Goal: Transaction & Acquisition: Purchase product/service

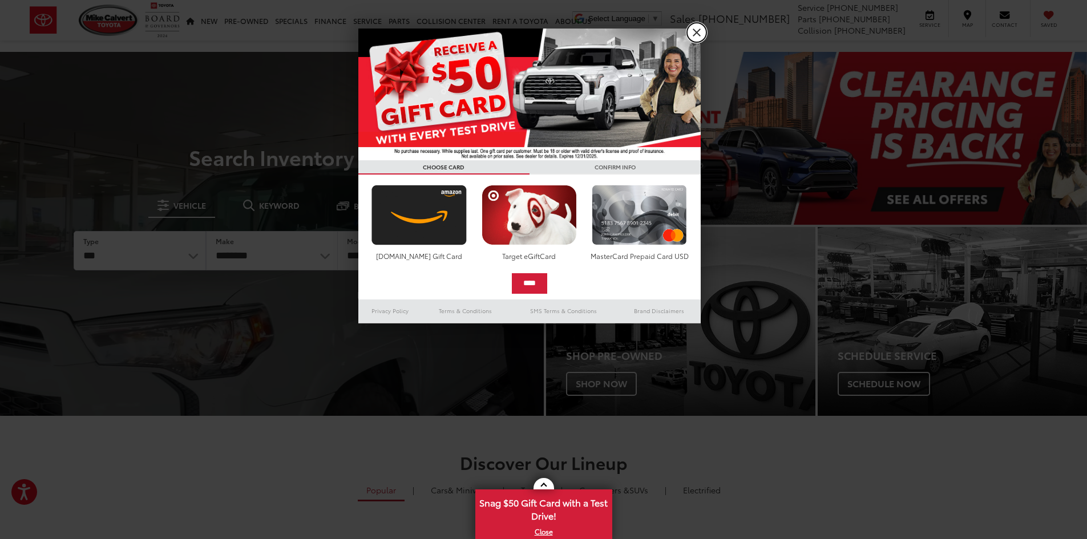
click at [700, 35] on link "X" at bounding box center [696, 32] width 19 height 19
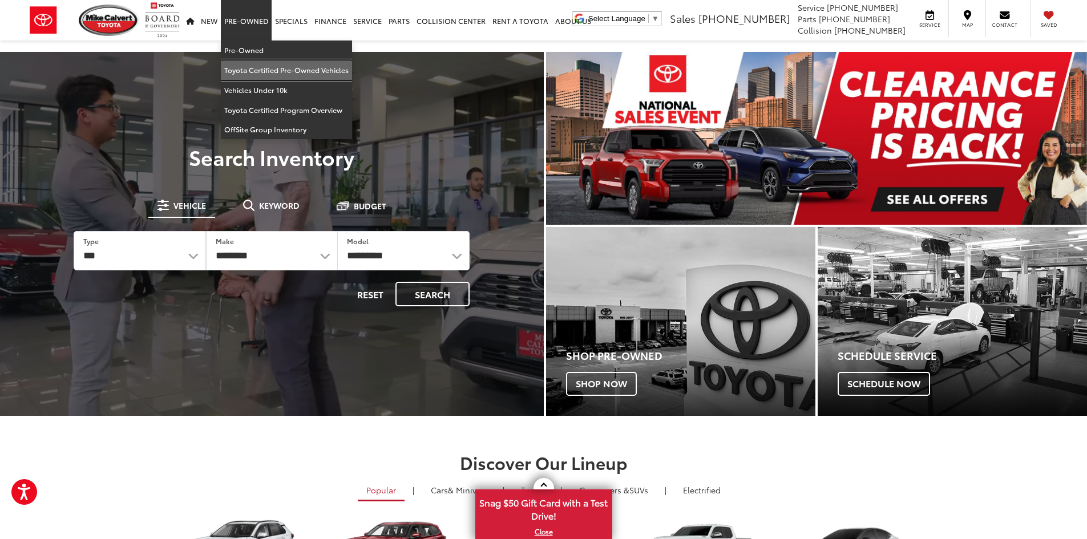
click at [260, 68] on link "Toyota Certified Pre-Owned Vehicles" at bounding box center [286, 70] width 131 height 20
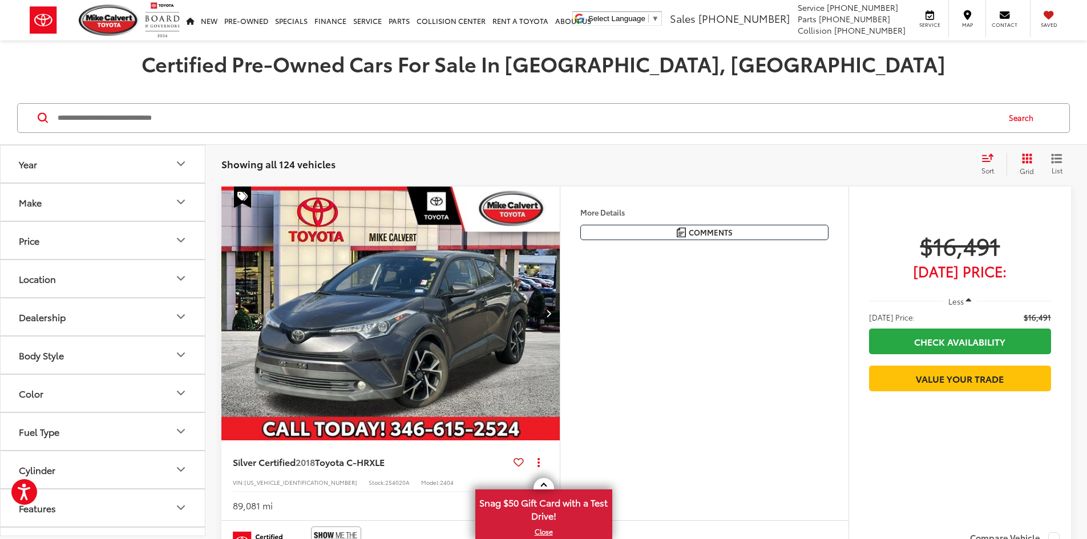
click at [1019, 160] on button "Grid" at bounding box center [1024, 164] width 36 height 23
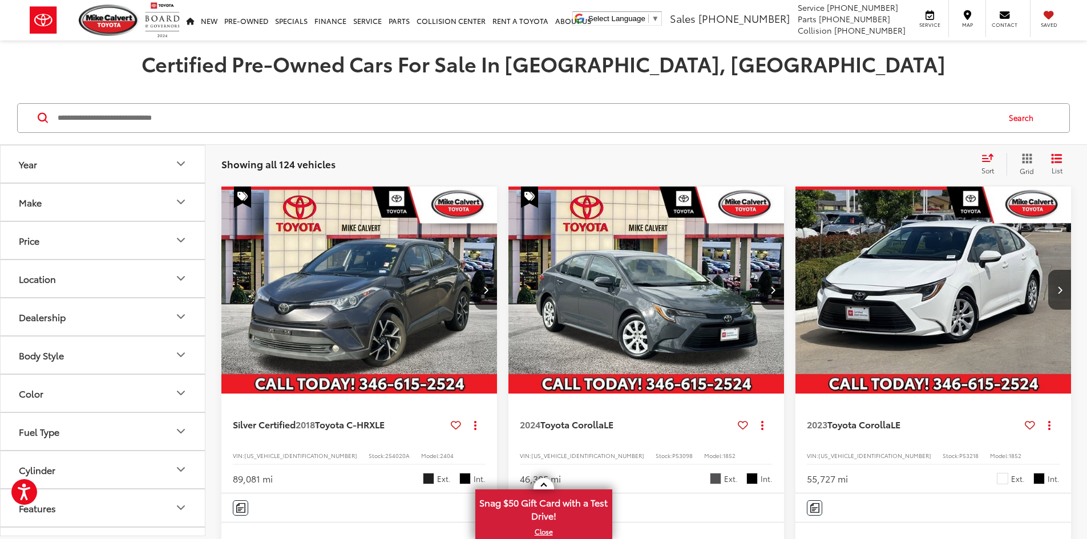
click at [91, 250] on button "Price" at bounding box center [103, 240] width 205 height 37
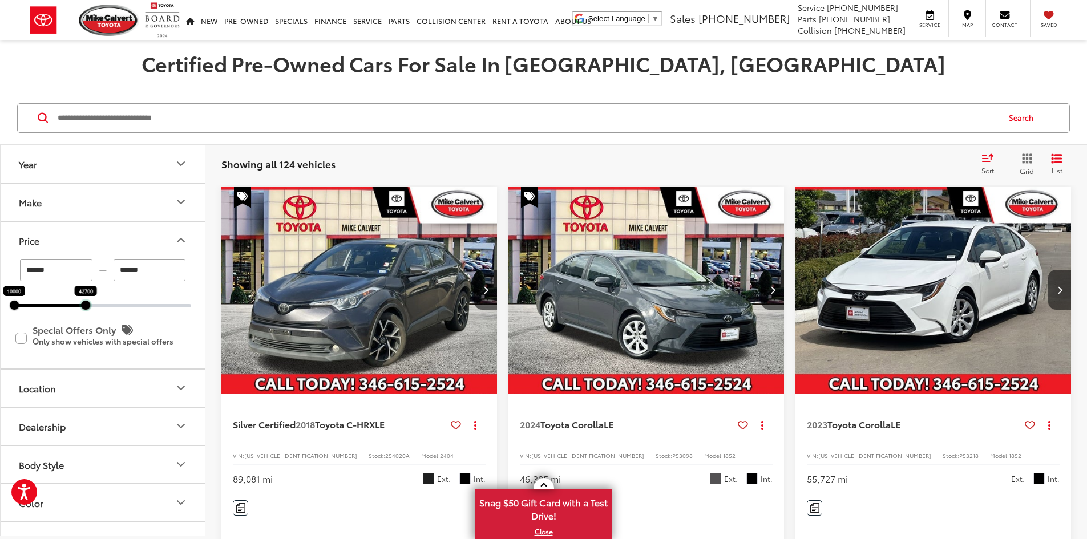
drag, startPoint x: 193, startPoint y: 309, endPoint x: 88, endPoint y: 314, distance: 105.7
click at [88, 314] on div "****** — ****** 10000 42700 Special Offers Only Only show vehicles with special…" at bounding box center [103, 314] width 204 height 110
type input "******"
click at [180, 245] on icon "Price" at bounding box center [181, 240] width 14 height 14
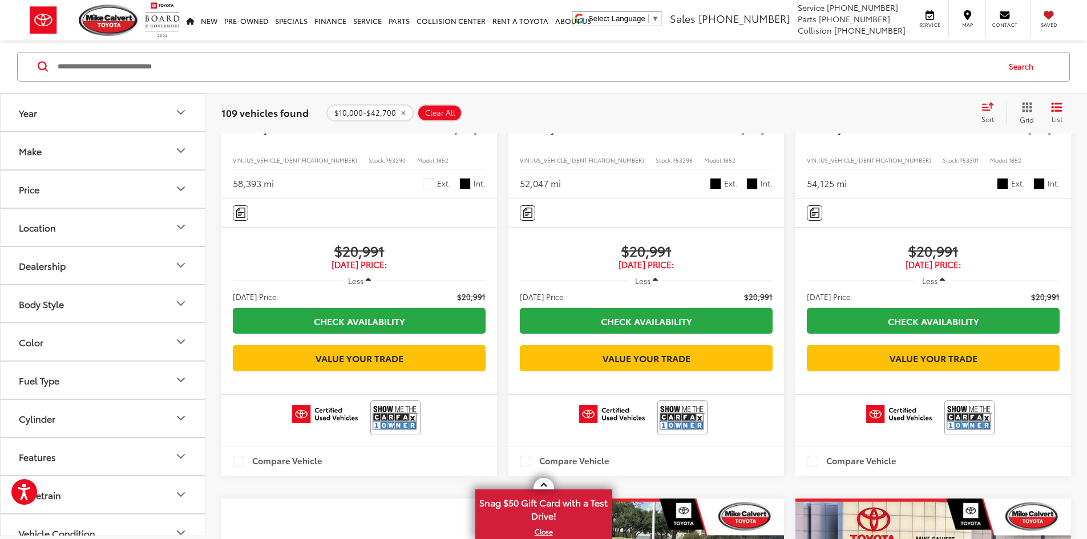
scroll to position [1712, 0]
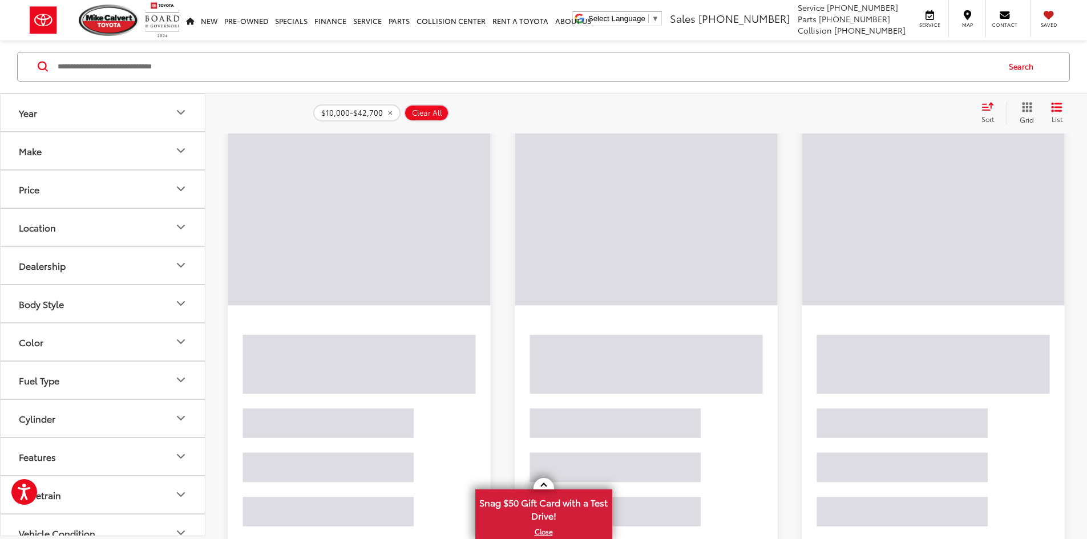
scroll to position [51, 0]
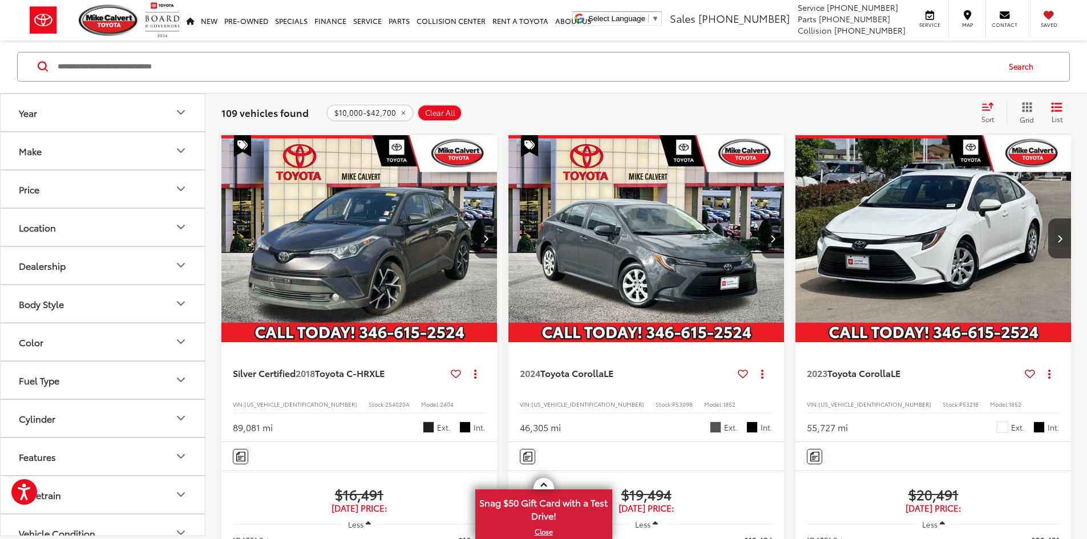
click at [106, 221] on button "Location" at bounding box center [103, 227] width 205 height 37
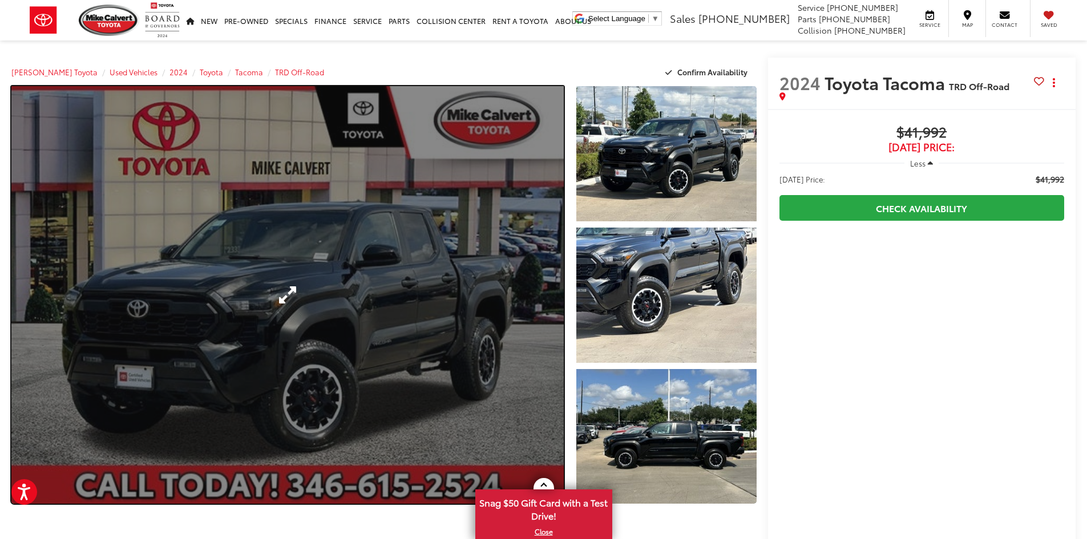
click at [316, 290] on link "Expand Photo 0" at bounding box center [287, 295] width 552 height 418
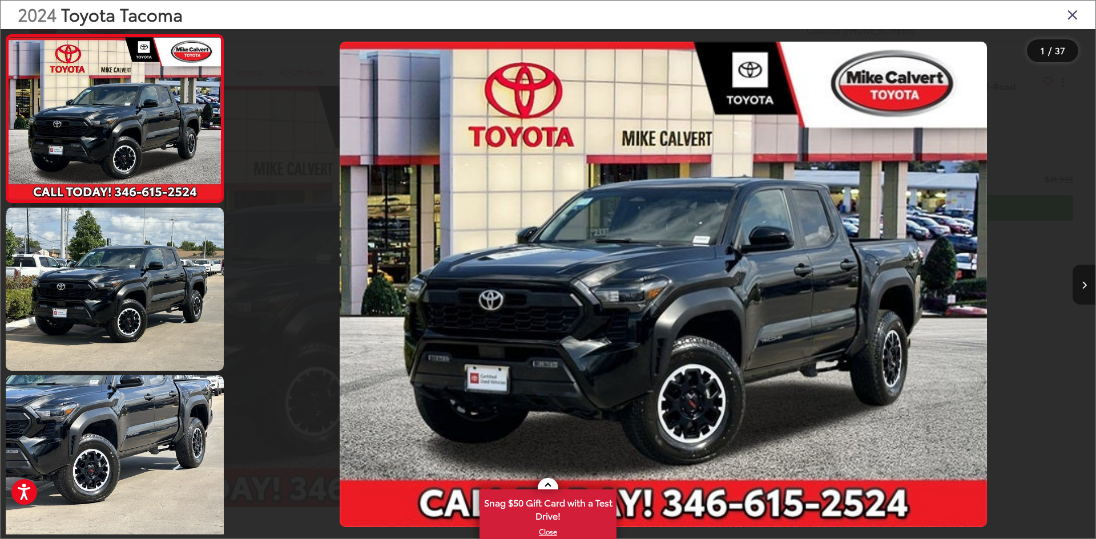
click at [1084, 285] on icon "Next image" at bounding box center [1083, 285] width 5 height 8
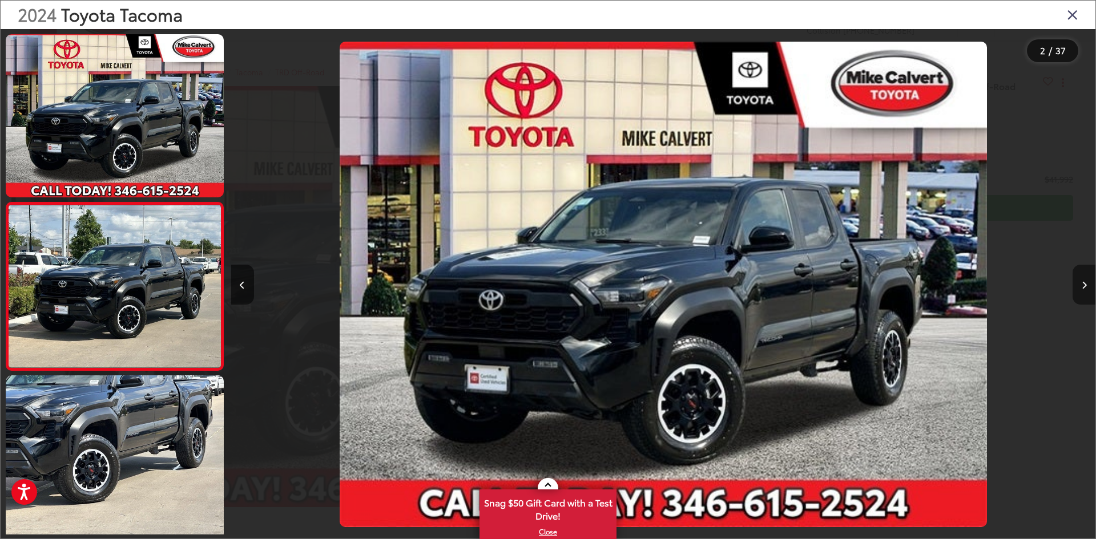
scroll to position [35, 0]
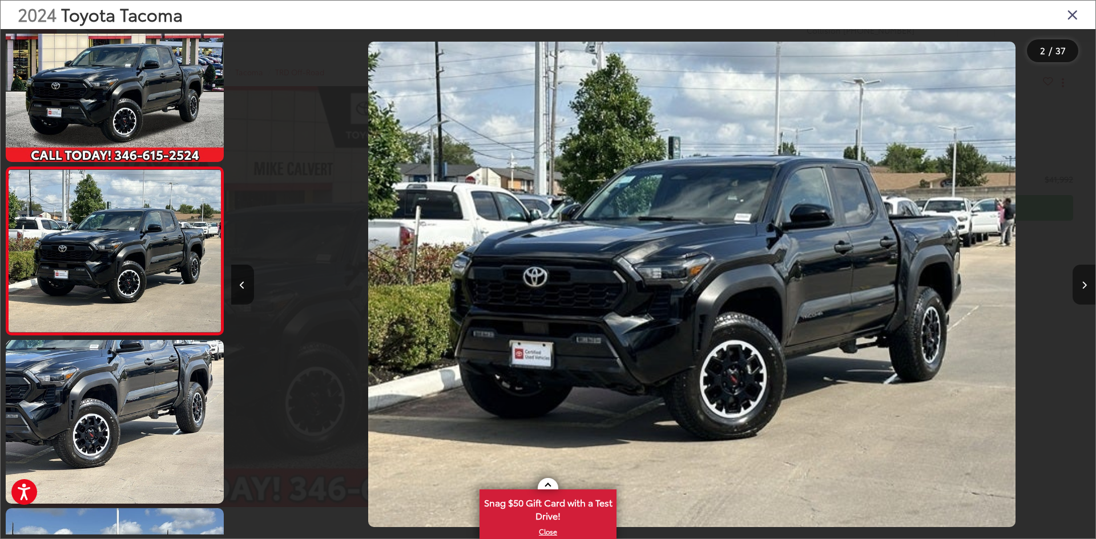
click at [1084, 285] on icon "Next image" at bounding box center [1083, 285] width 5 height 8
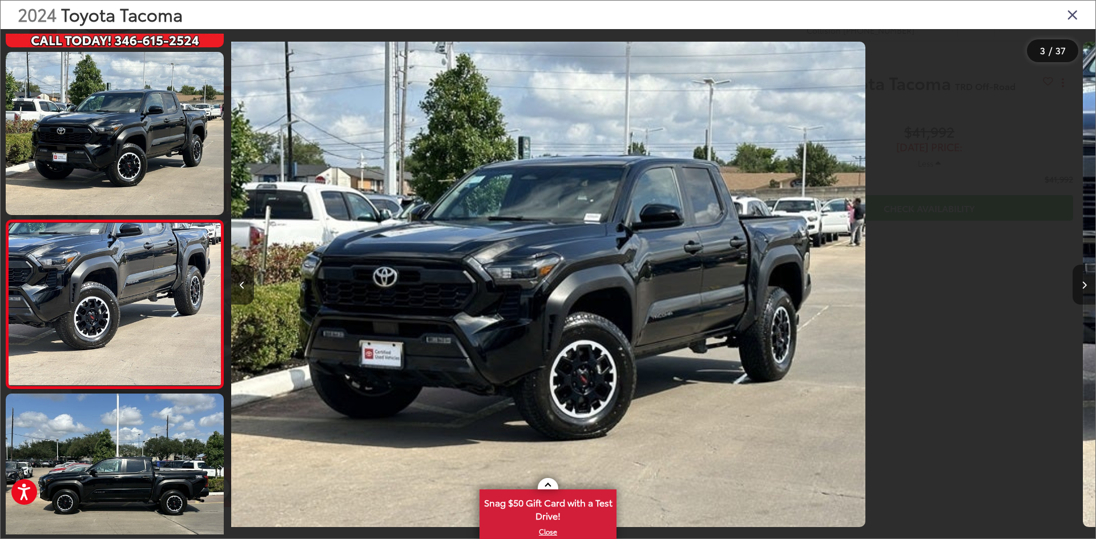
scroll to position [203, 0]
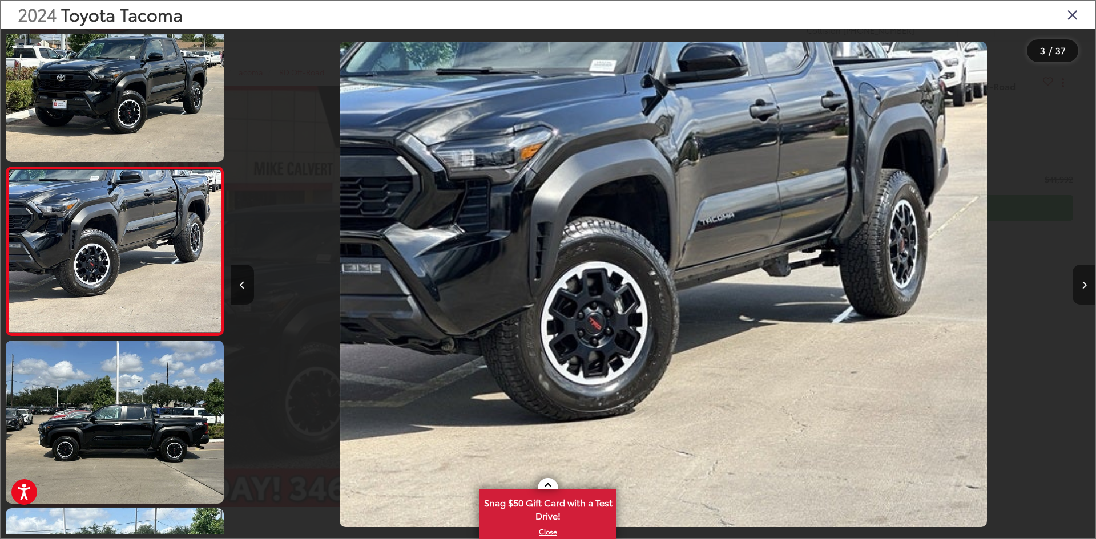
click at [1084, 285] on icon "Next image" at bounding box center [1083, 285] width 5 height 8
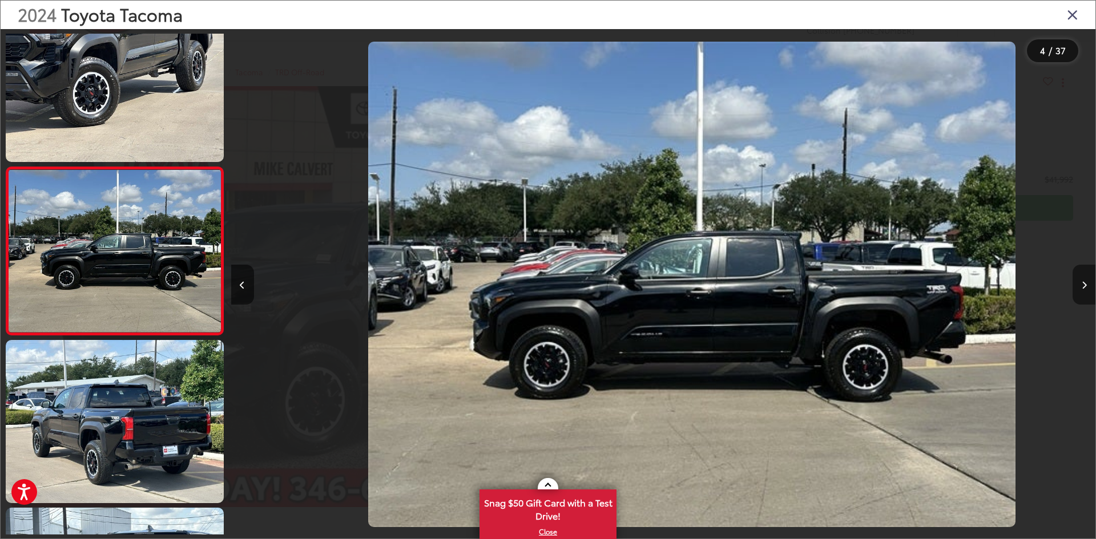
scroll to position [0, 2592]
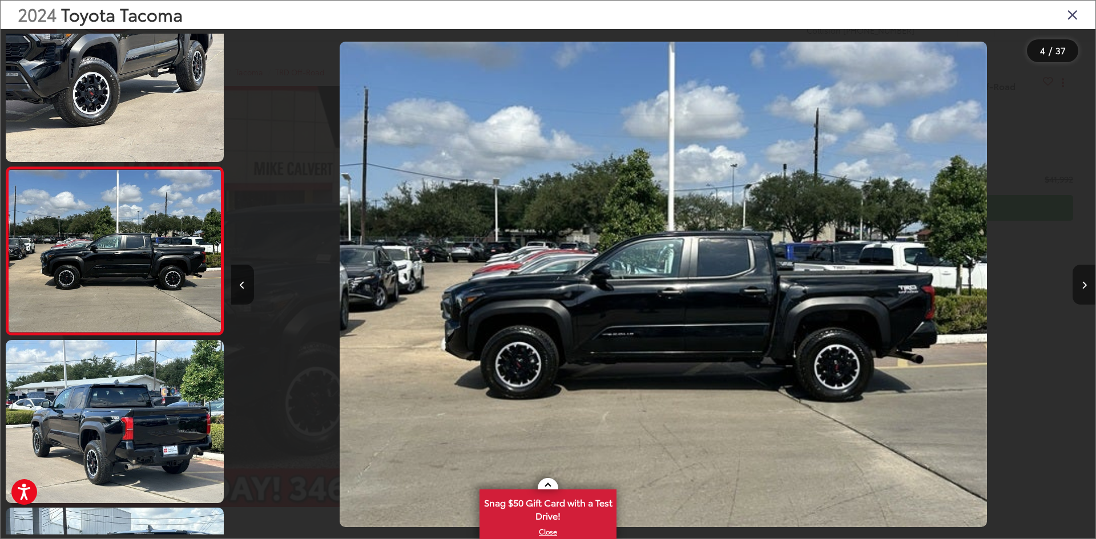
click at [1084, 285] on icon "Next image" at bounding box center [1083, 285] width 5 height 8
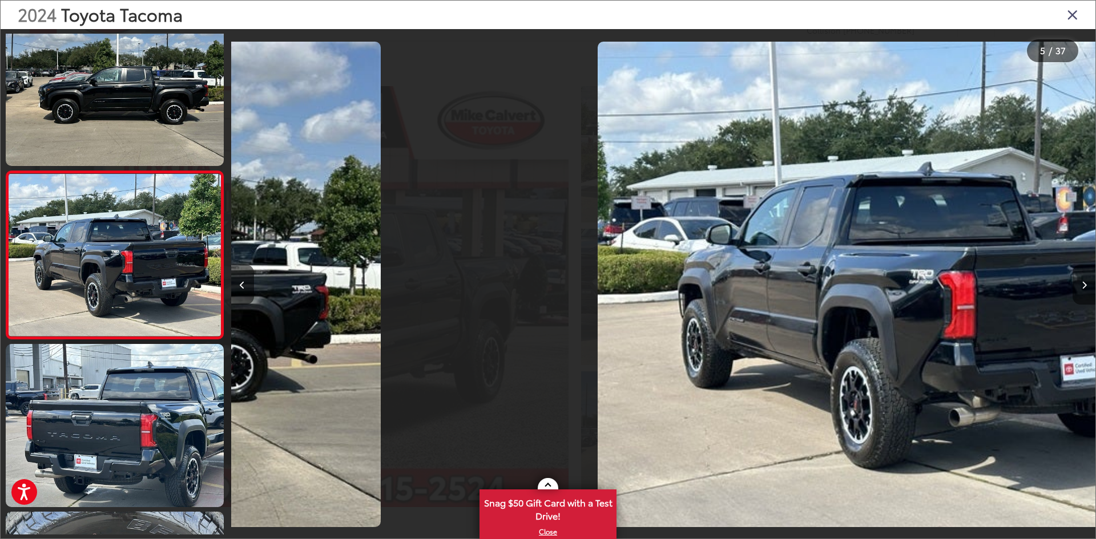
scroll to position [539, 0]
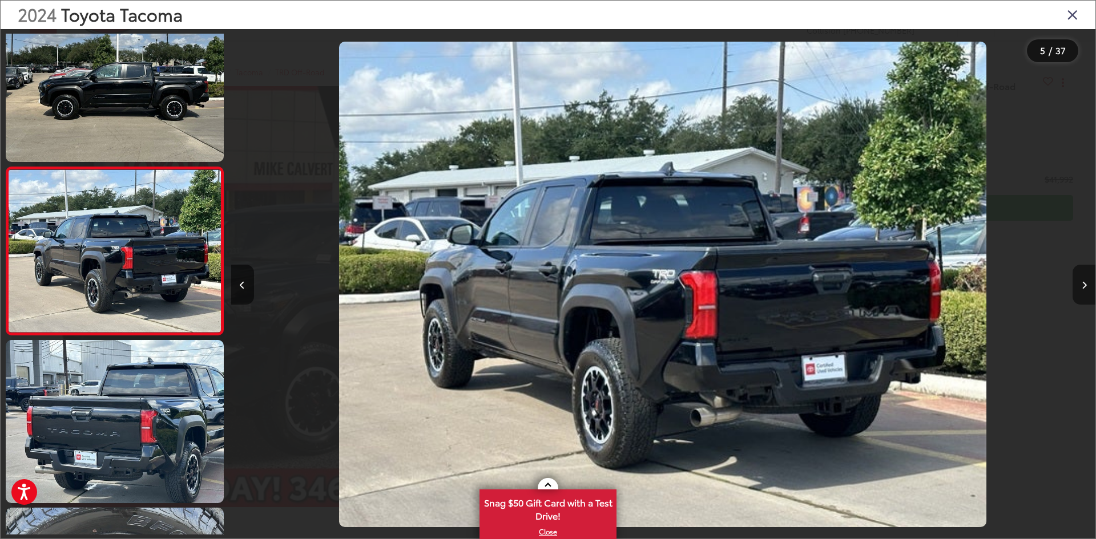
click at [1082, 284] on icon "Next image" at bounding box center [1083, 285] width 5 height 8
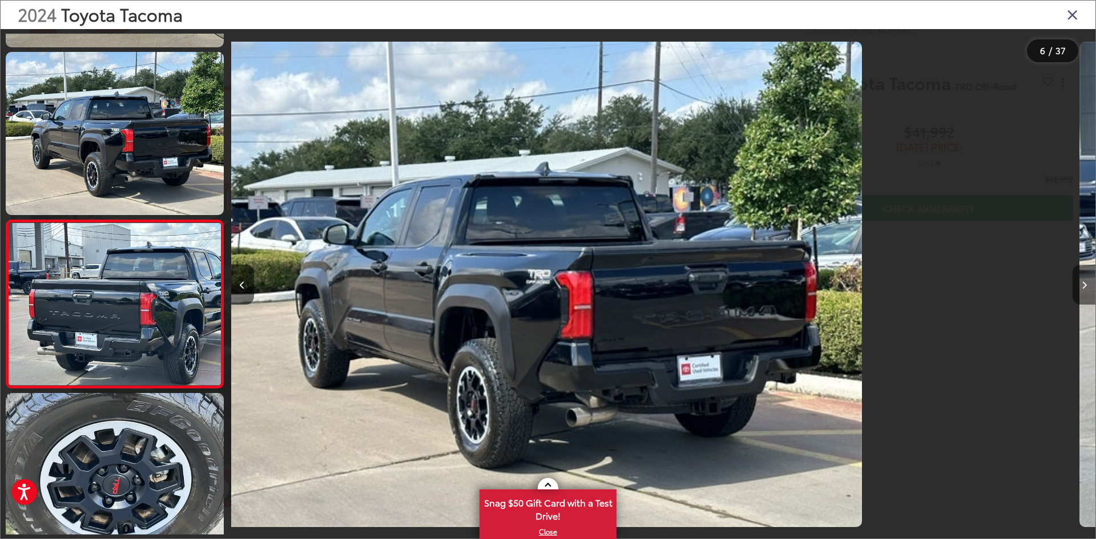
scroll to position [707, 0]
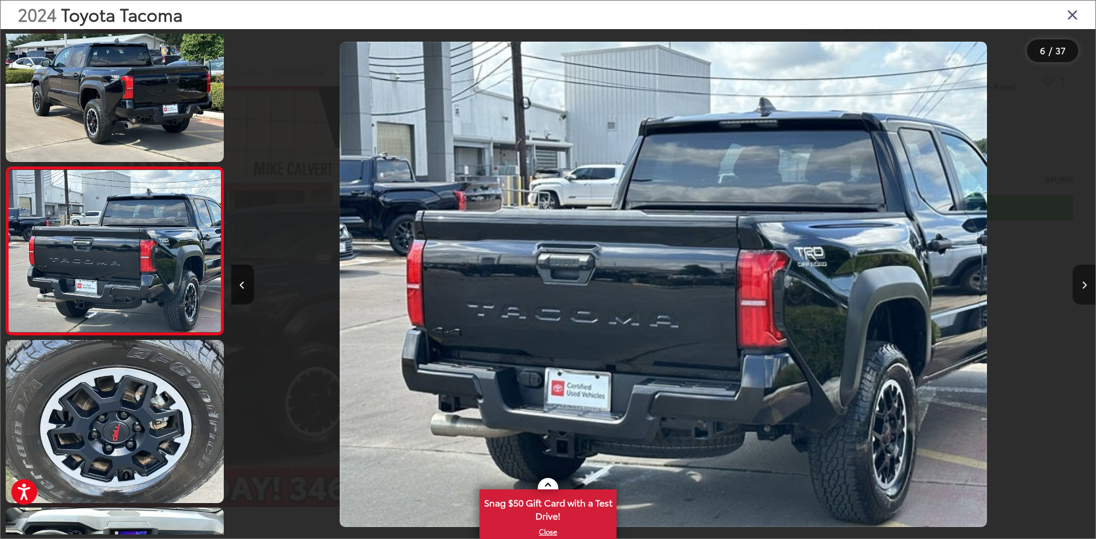
click at [1080, 284] on button "Next image" at bounding box center [1083, 285] width 23 height 40
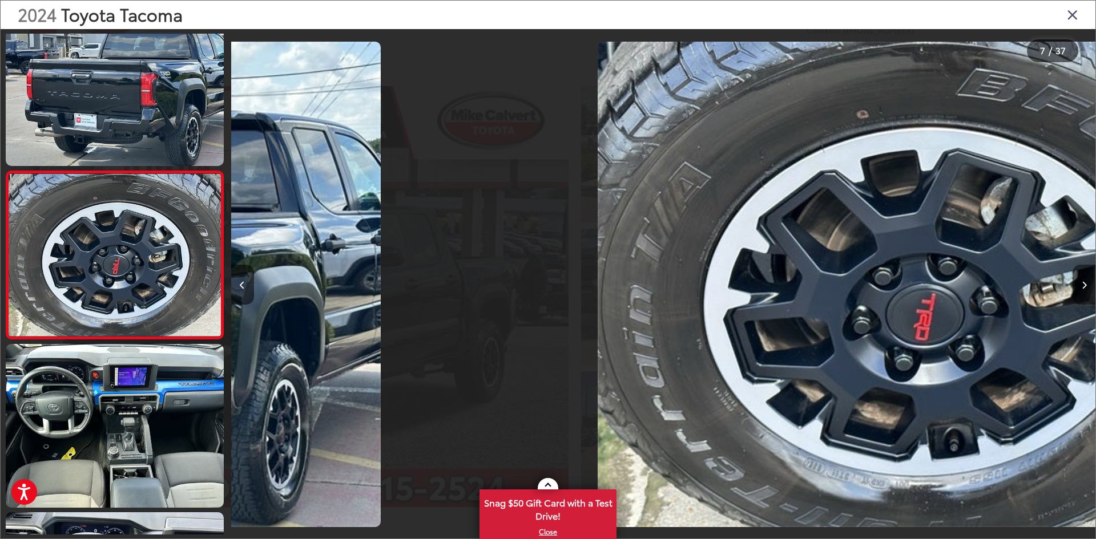
scroll to position [875, 0]
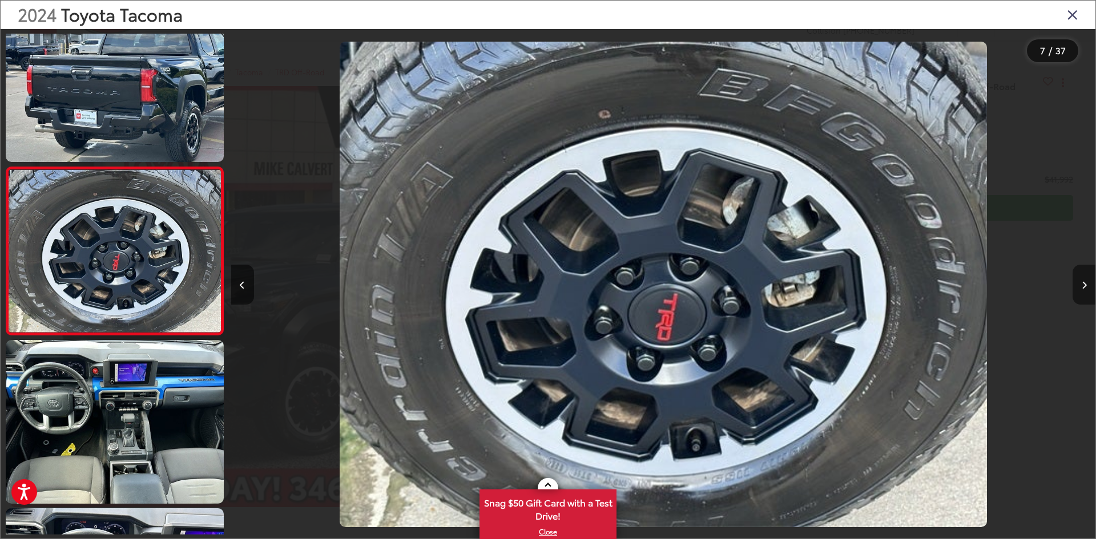
click at [1080, 284] on button "Next image" at bounding box center [1083, 285] width 23 height 40
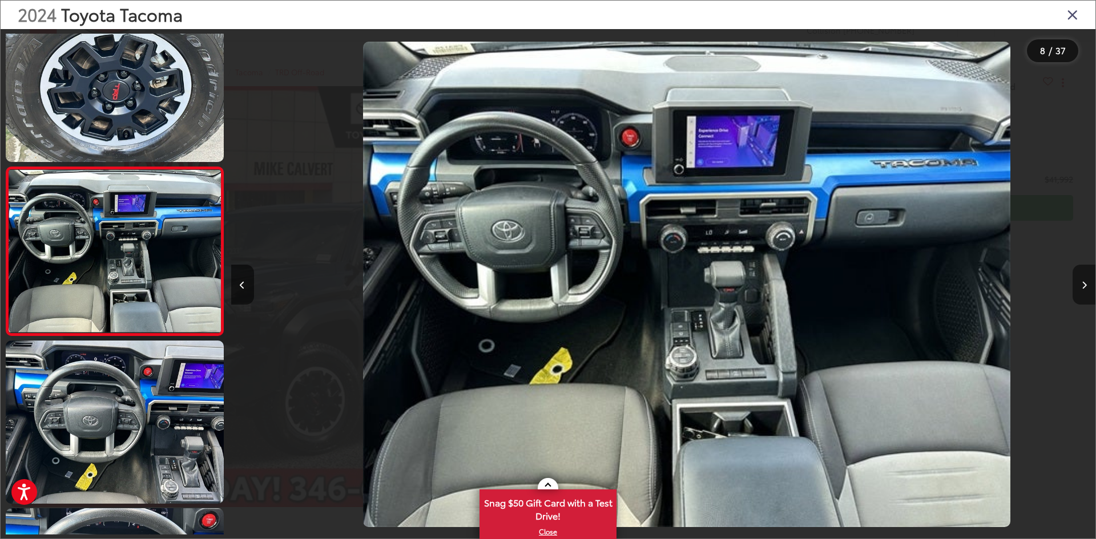
scroll to position [0, 6049]
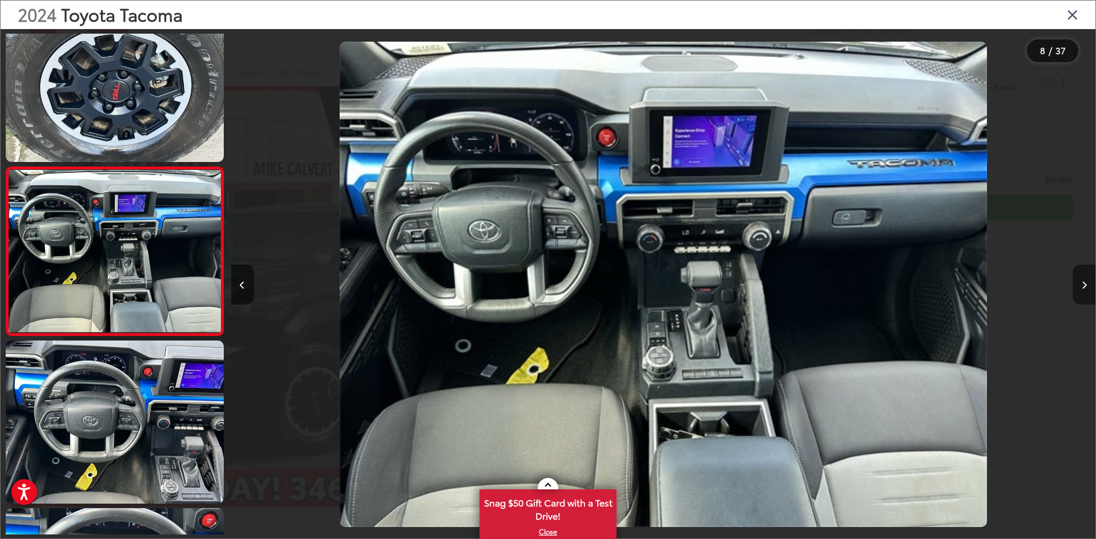
click at [1080, 284] on button "Next image" at bounding box center [1083, 285] width 23 height 40
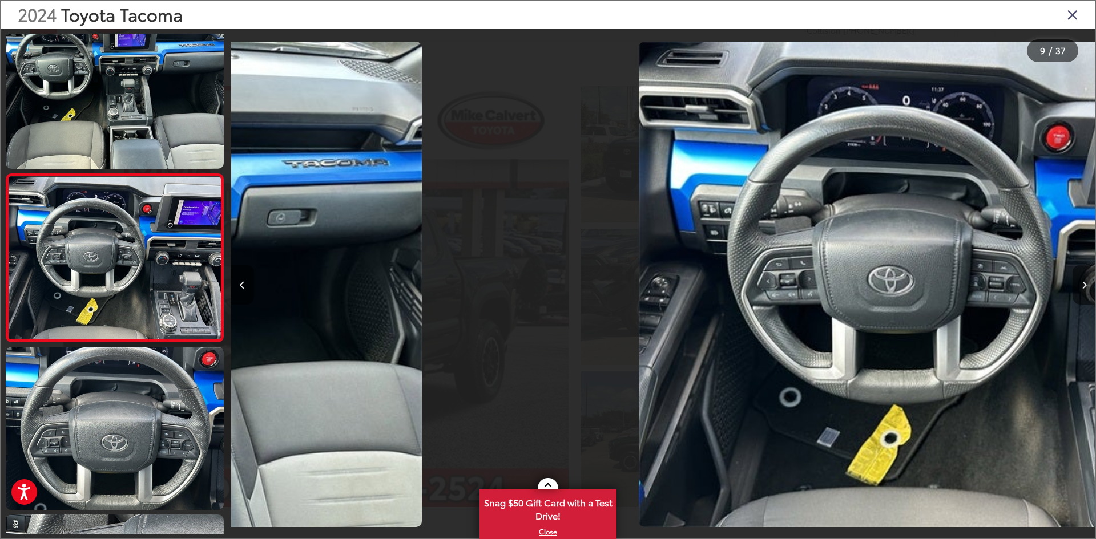
scroll to position [0, 0]
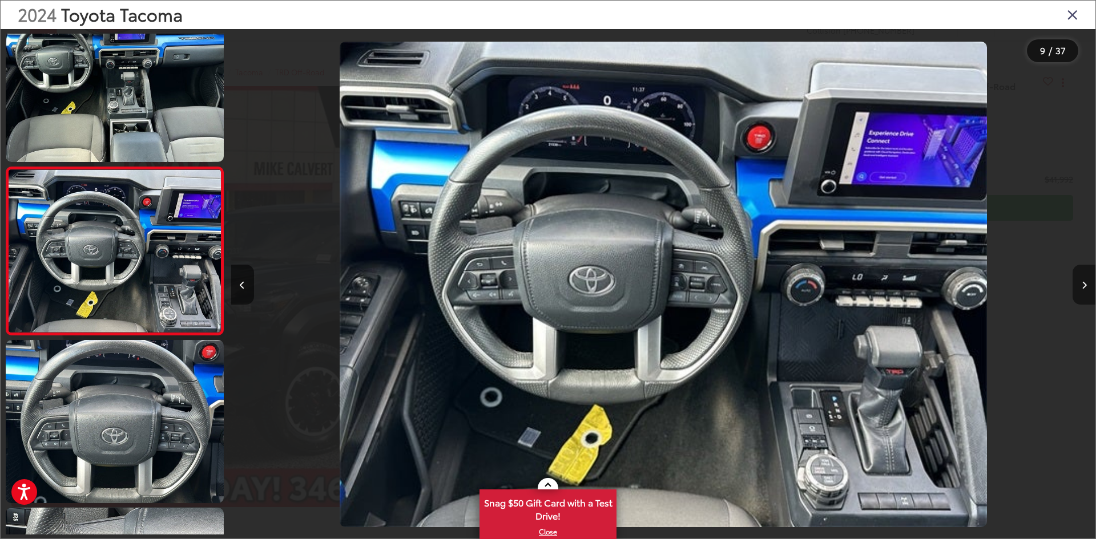
click at [1080, 284] on button "Next image" at bounding box center [1083, 285] width 23 height 40
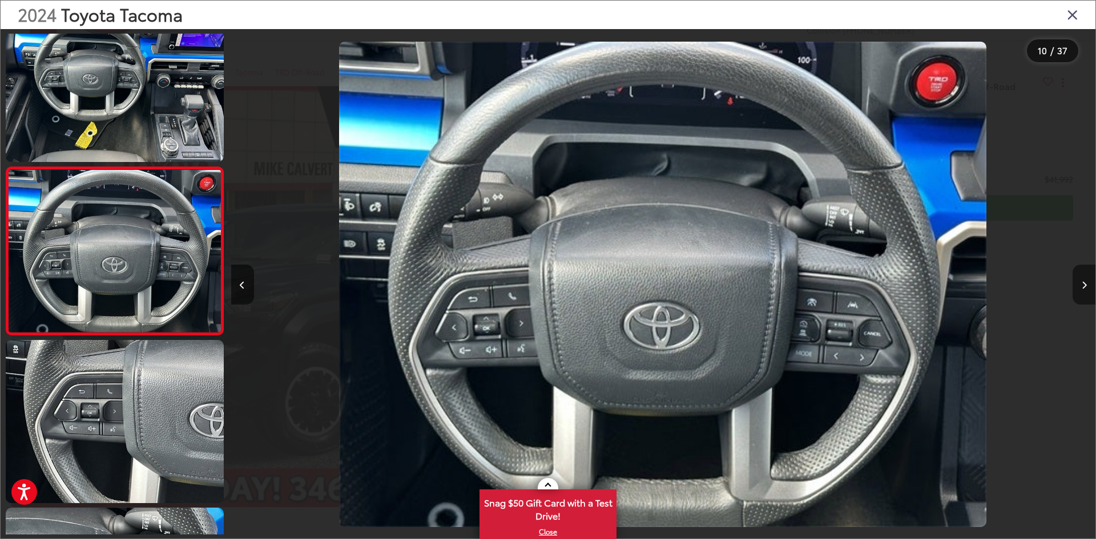
click at [1080, 284] on button "Next image" at bounding box center [1083, 285] width 23 height 40
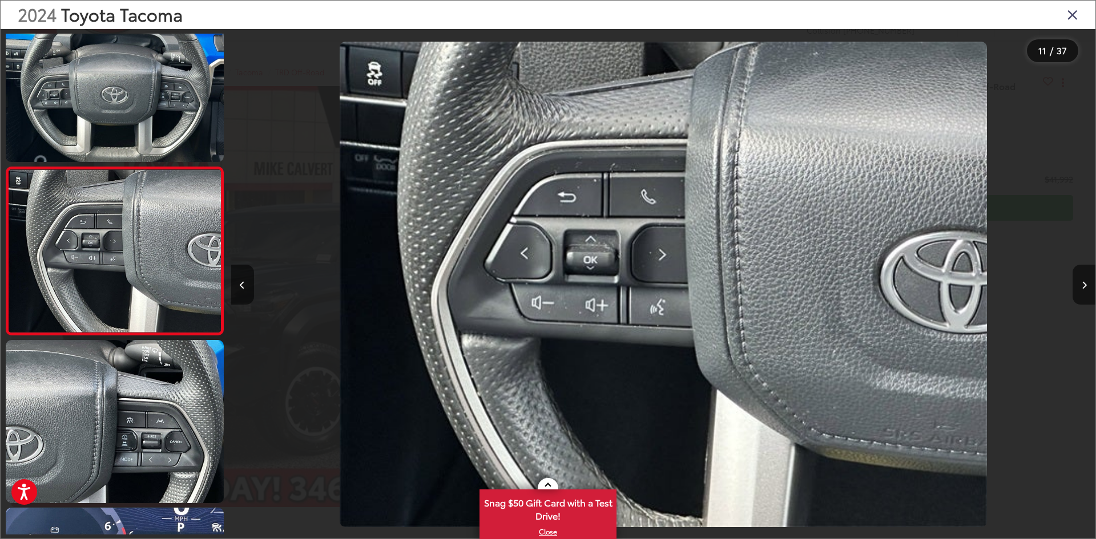
click at [1070, 17] on icon "Close gallery" at bounding box center [1071, 14] width 11 height 15
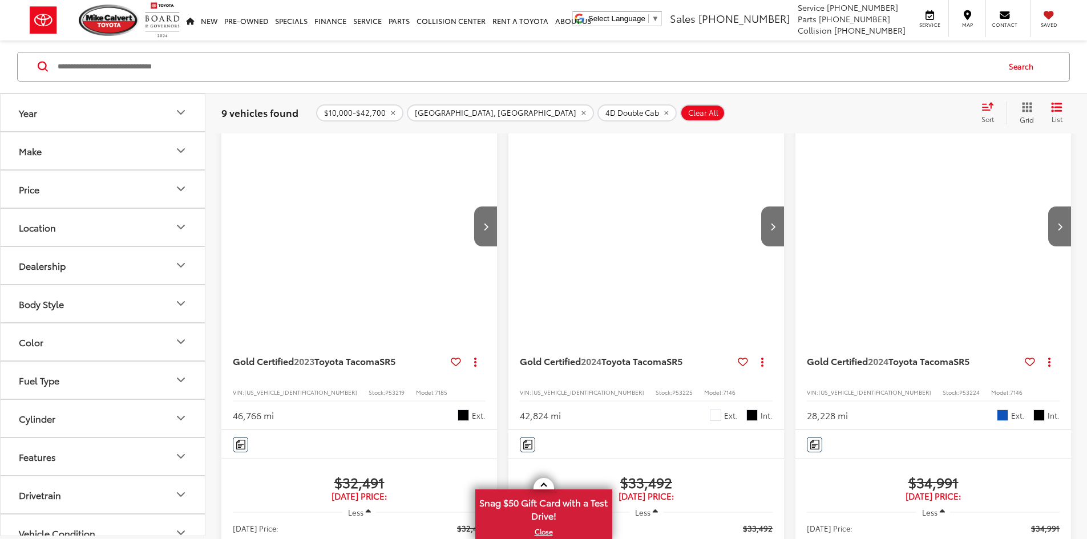
scroll to position [51, 0]
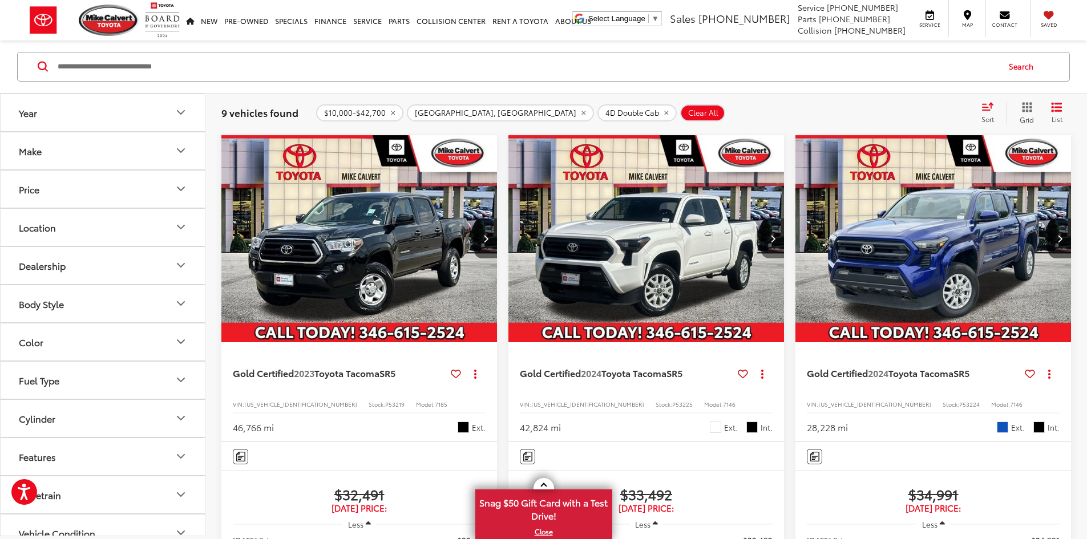
click at [770, 235] on icon "Next image" at bounding box center [772, 239] width 5 height 8
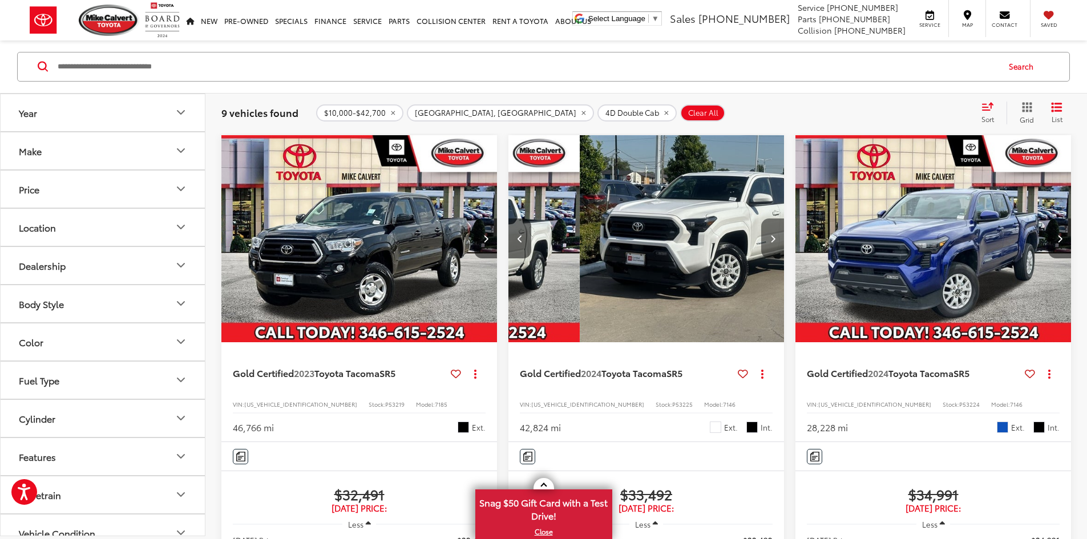
click at [770, 235] on icon "Next image" at bounding box center [772, 239] width 5 height 8
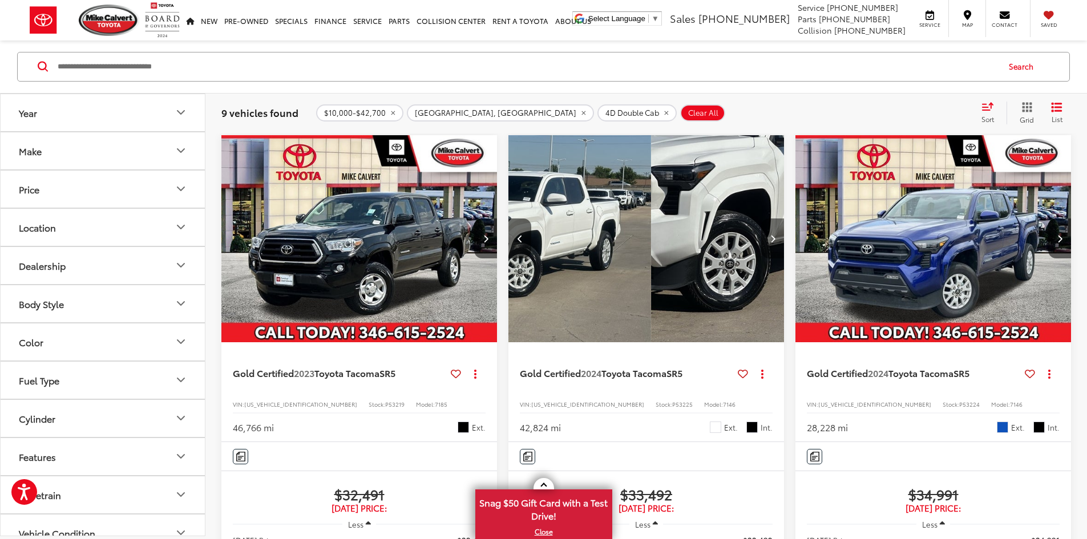
click at [770, 235] on icon "Next image" at bounding box center [772, 239] width 5 height 8
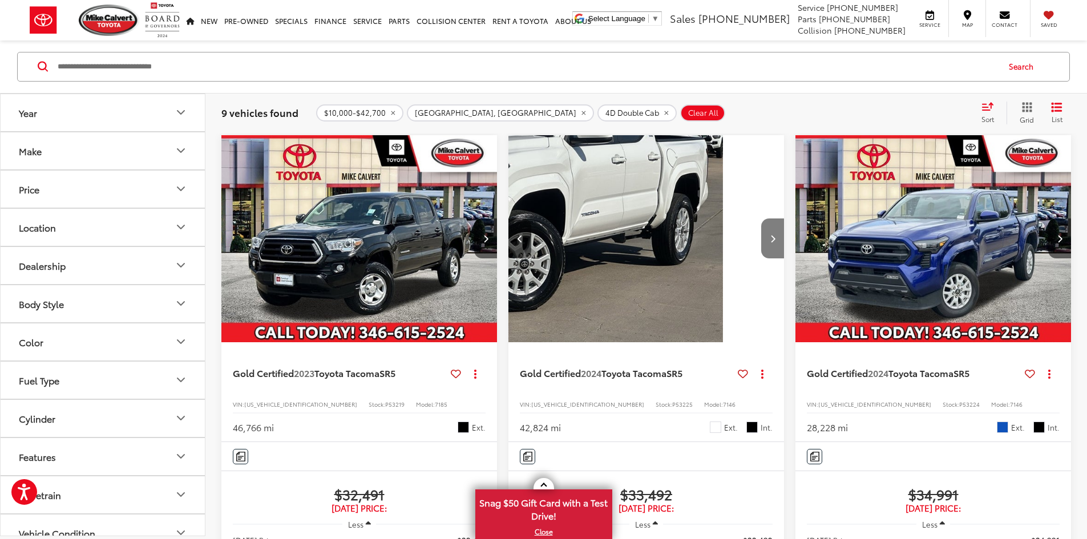
click at [770, 235] on icon "Next image" at bounding box center [772, 239] width 5 height 8
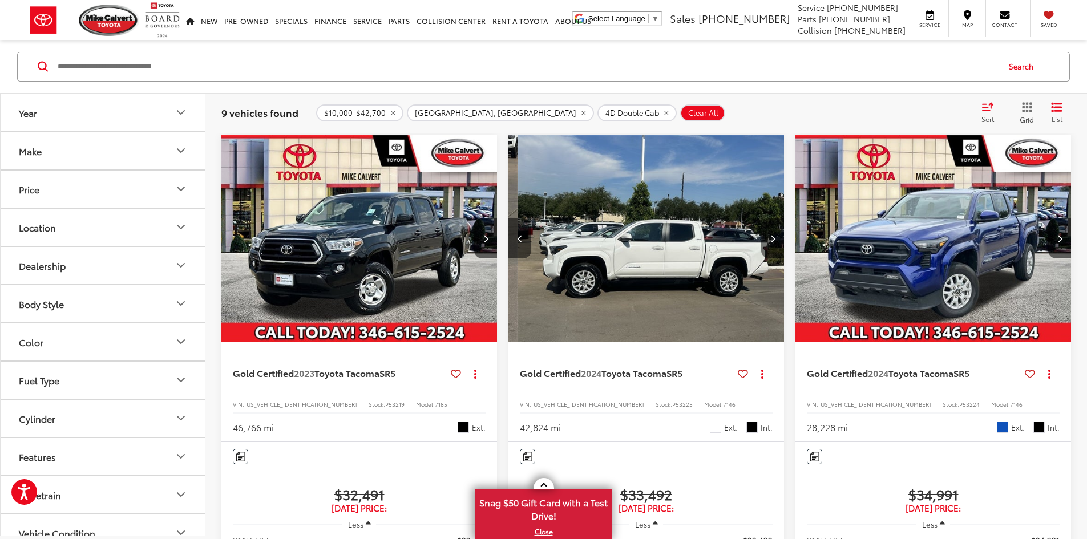
click at [770, 235] on icon "Next image" at bounding box center [772, 239] width 5 height 8
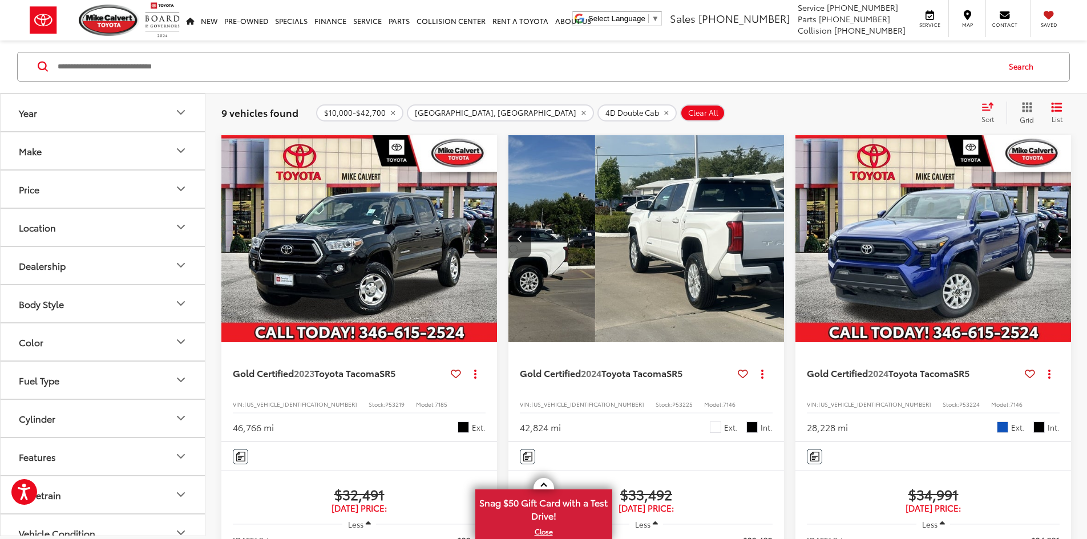
scroll to position [0, 1028]
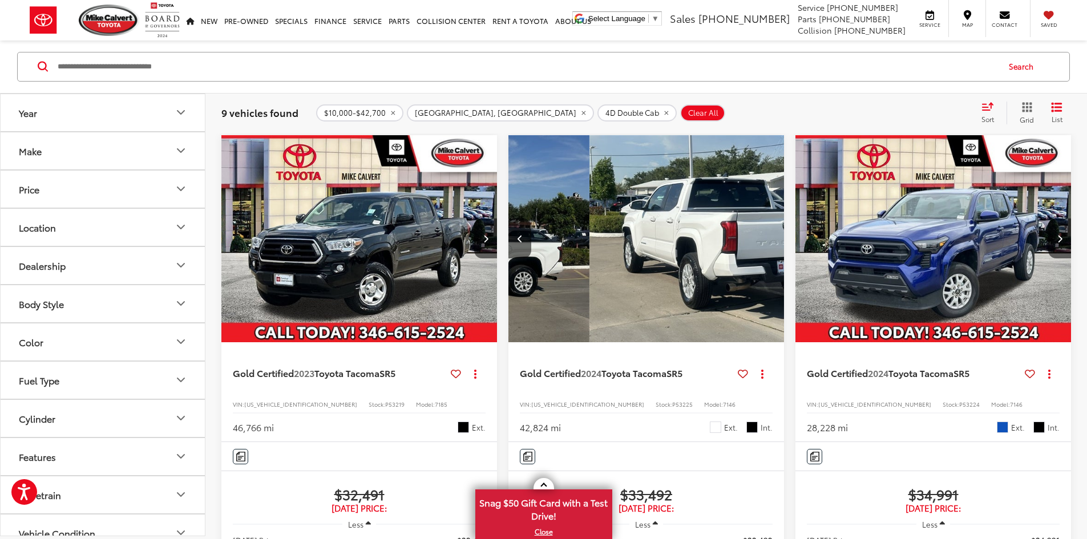
click at [867, 211] on div "View More" at bounding box center [1005, 239] width 277 height 208
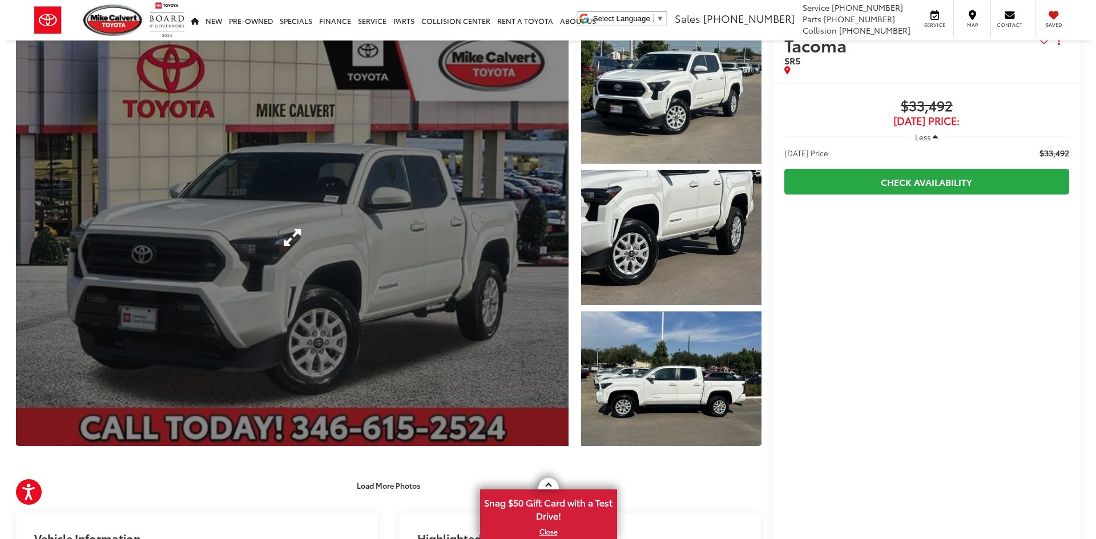
scroll to position [57, 0]
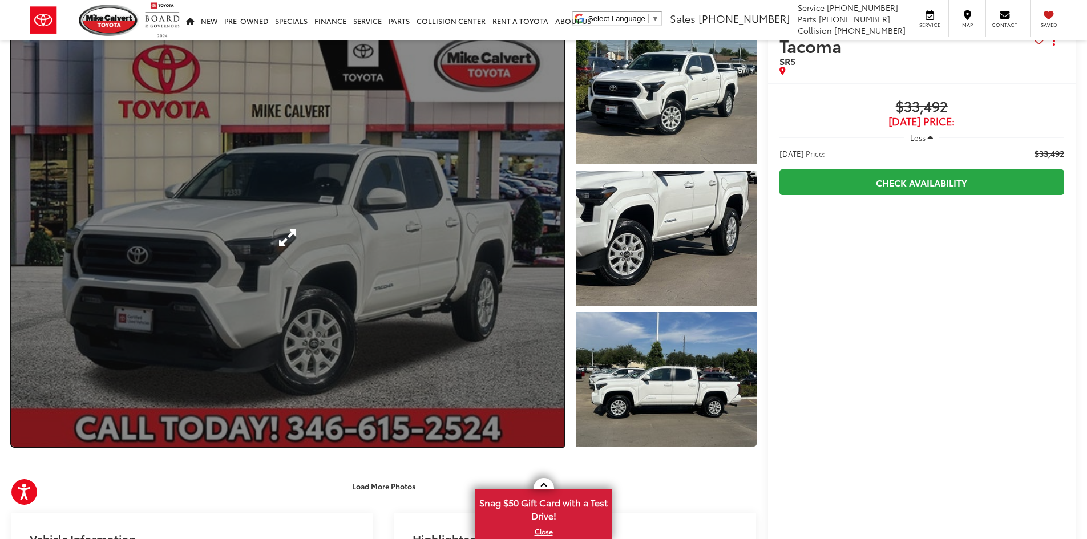
click at [401, 189] on link "Expand Photo 0" at bounding box center [287, 238] width 552 height 418
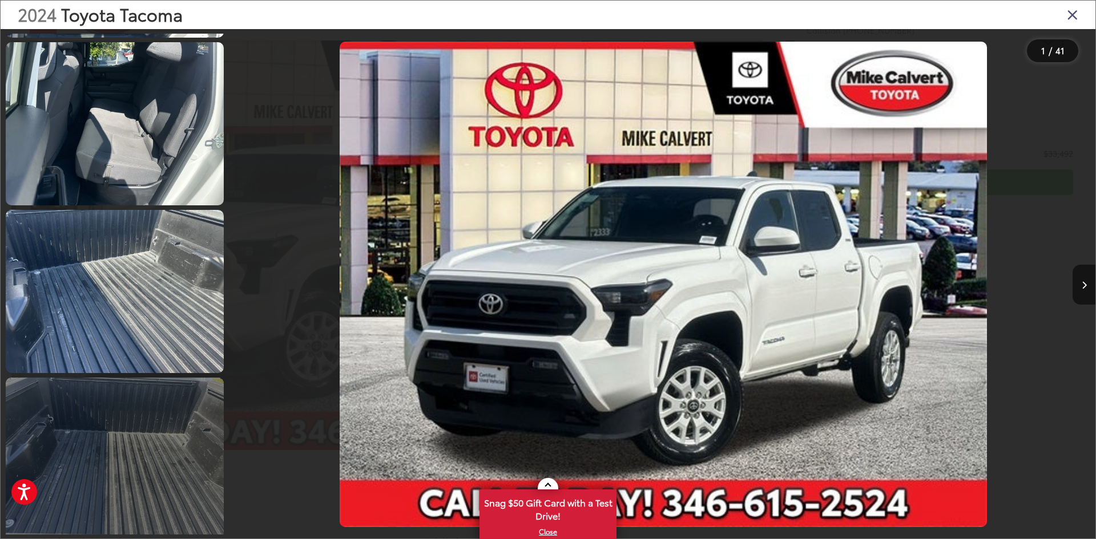
scroll to position [3538, 0]
